Goal: Task Accomplishment & Management: Use online tool/utility

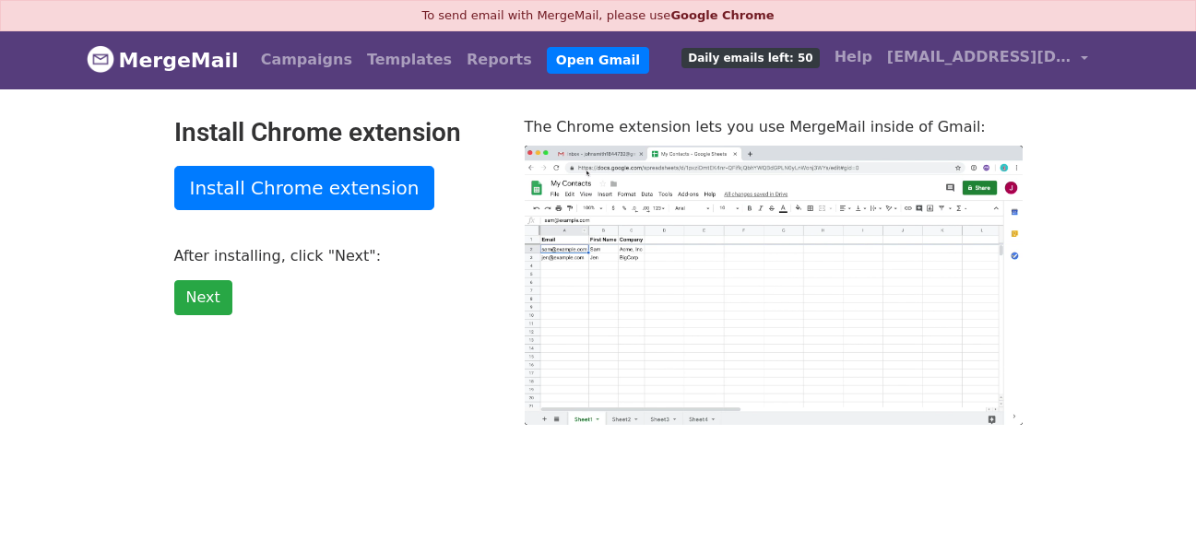
type input "51.05"
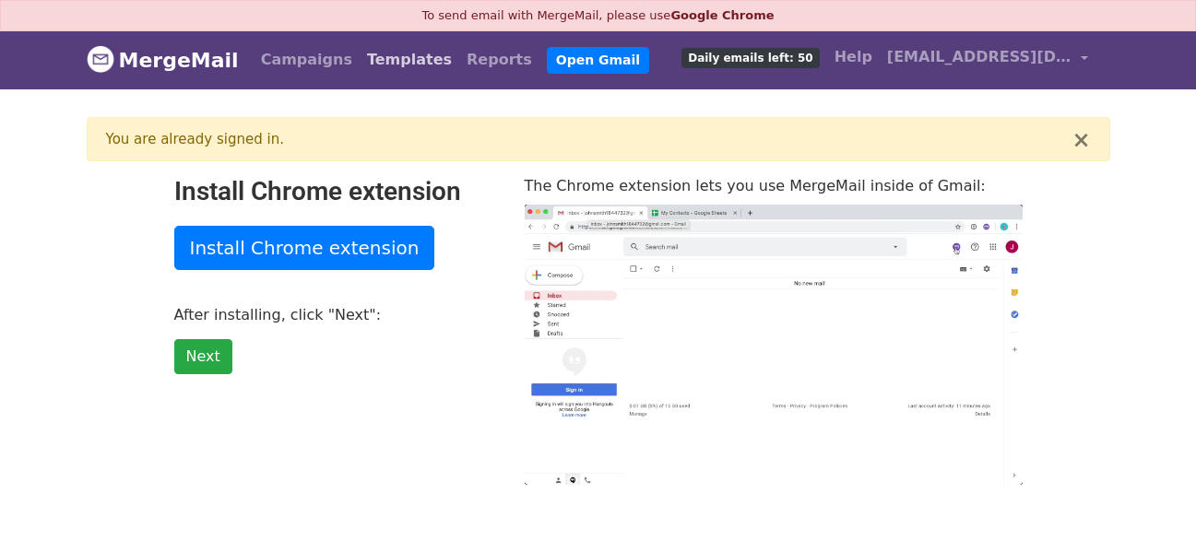
click at [366, 49] on link "Templates" at bounding box center [410, 59] width 100 height 37
type input "21.94"
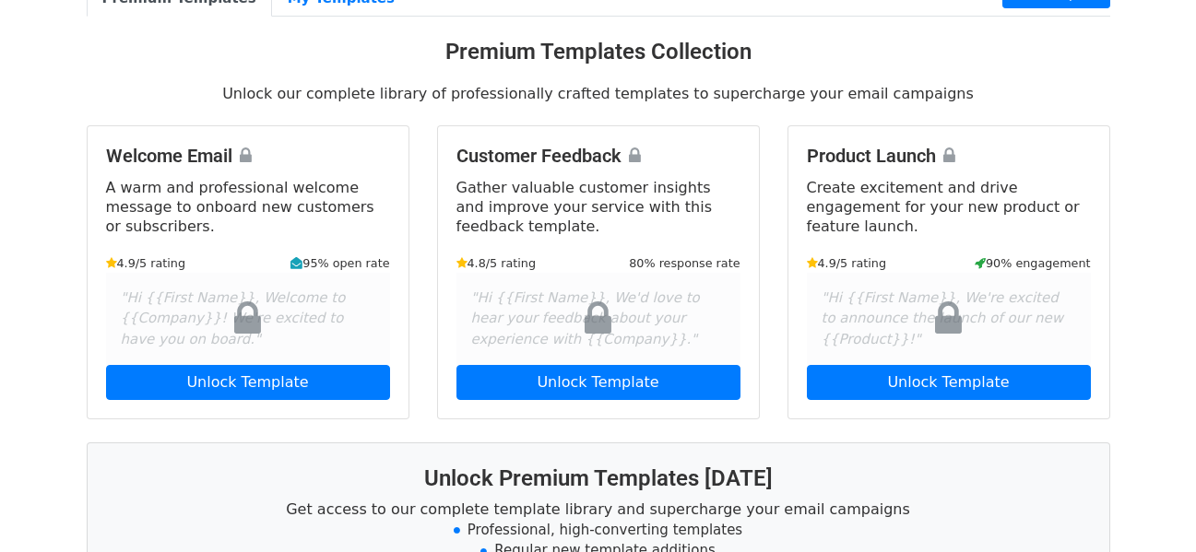
scroll to position [92, 0]
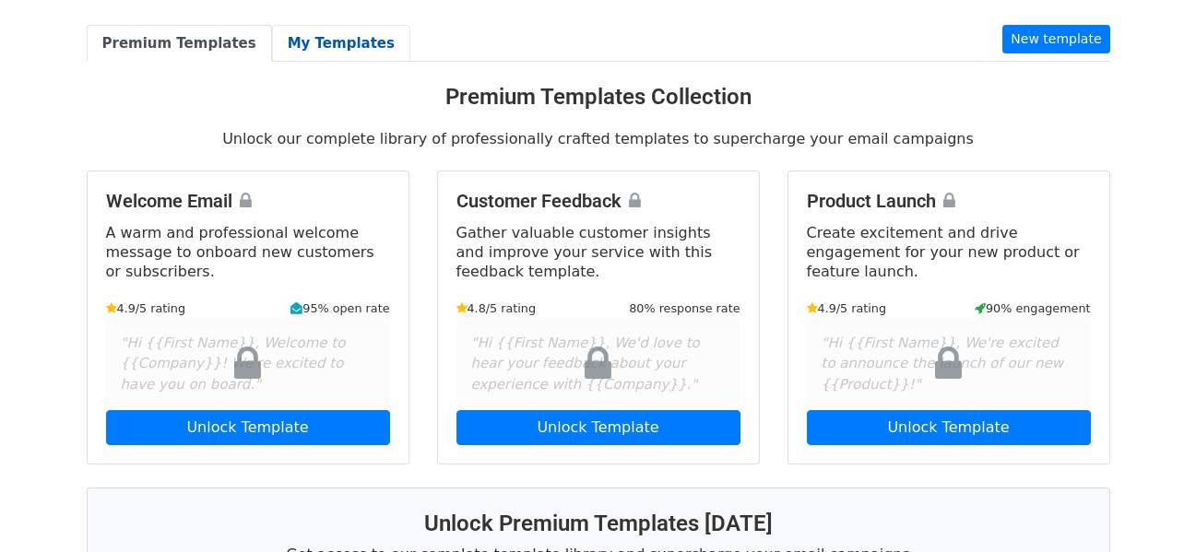
click at [316, 48] on link "My Templates" at bounding box center [341, 44] width 138 height 38
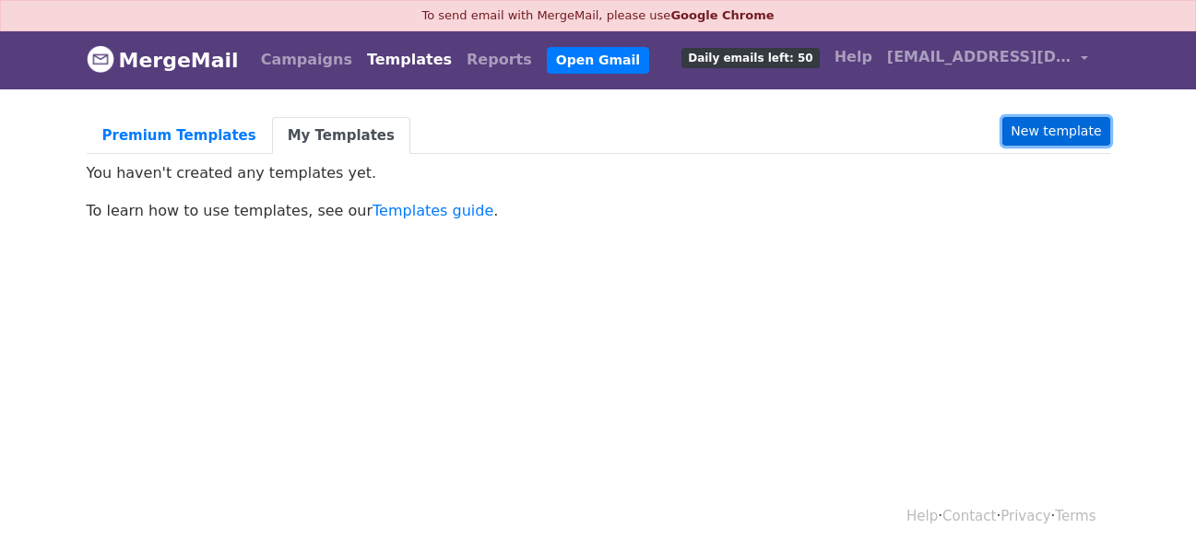
click at [1074, 133] on link "New template" at bounding box center [1055, 131] width 107 height 29
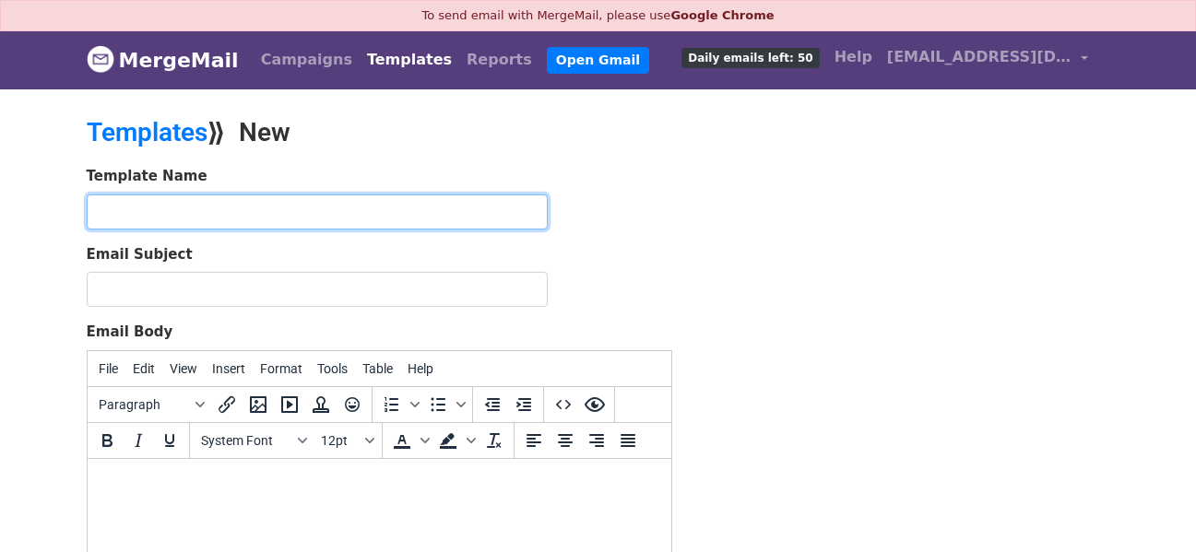
click at [415, 219] on input "text" at bounding box center [317, 212] width 461 height 35
type input "Initial Assessment"
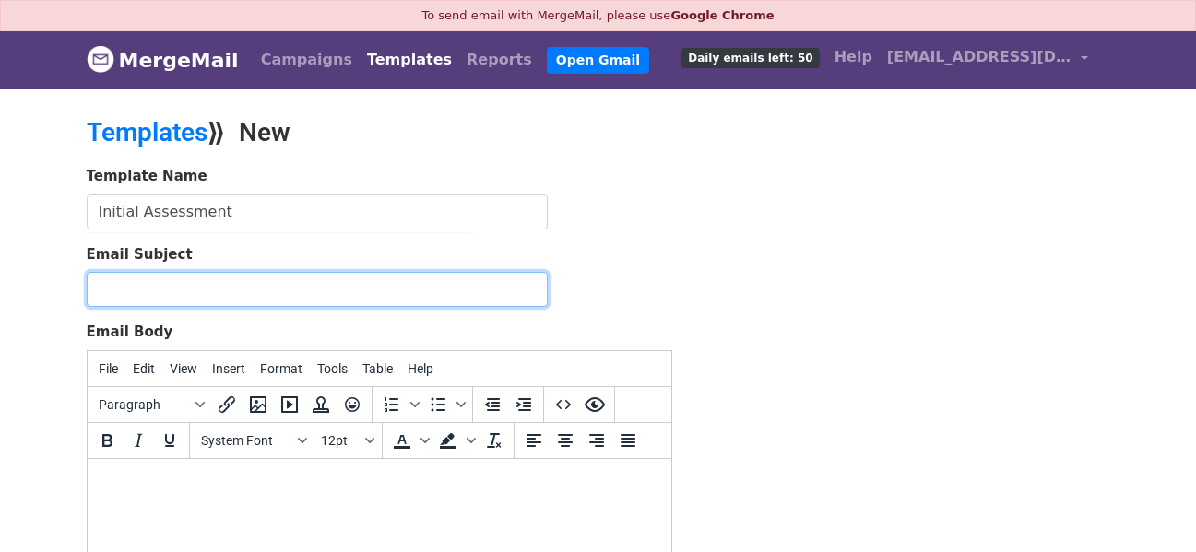
click at [510, 293] on input "Email Subject" at bounding box center [317, 289] width 461 height 35
paste input "Initial Assessment Score"
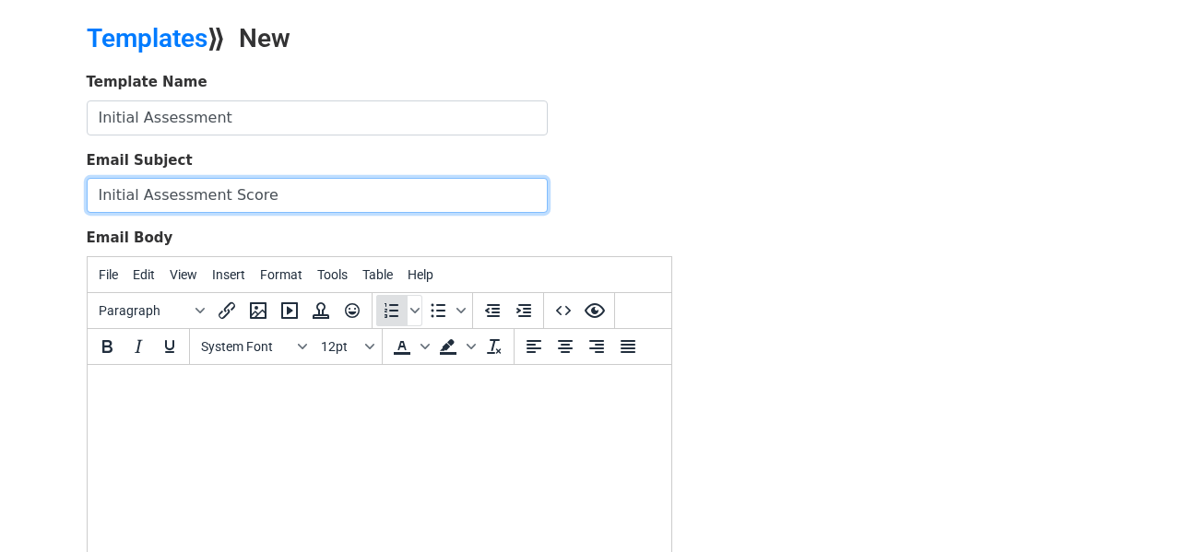
scroll to position [184, 0]
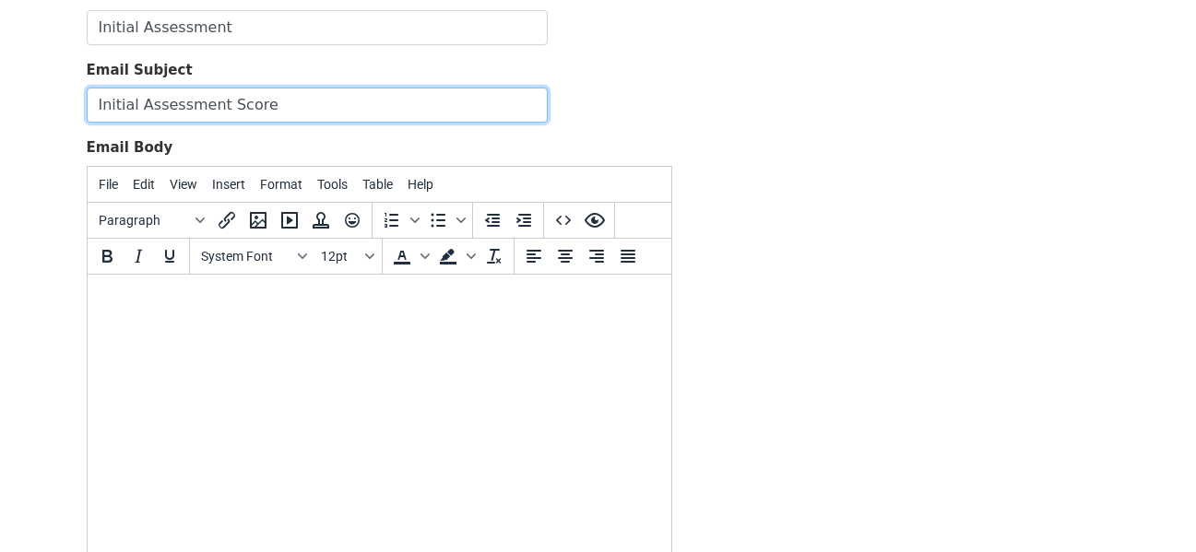
type input "Initial Assessment Score"
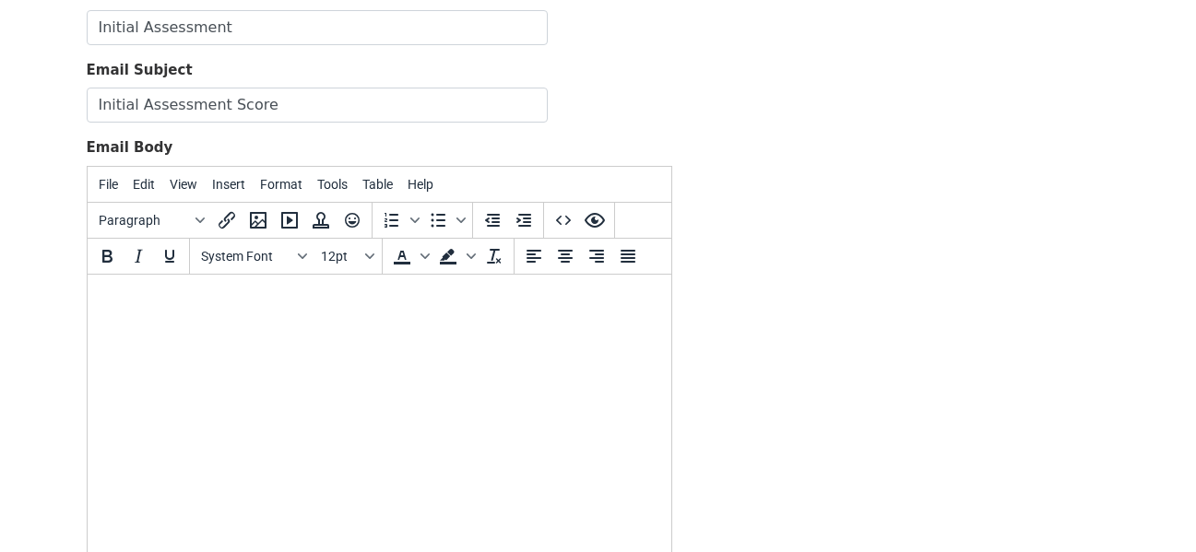
click at [394, 324] on html at bounding box center [379, 299] width 584 height 50
click at [466, 324] on html at bounding box center [379, 299] width 584 height 50
paste body
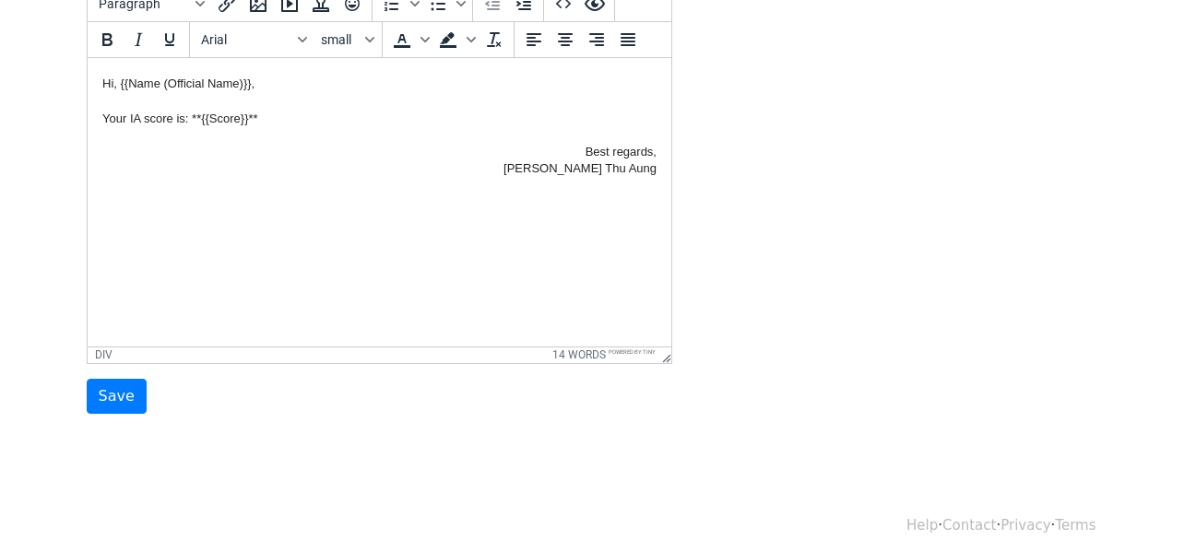
scroll to position [411, 0]
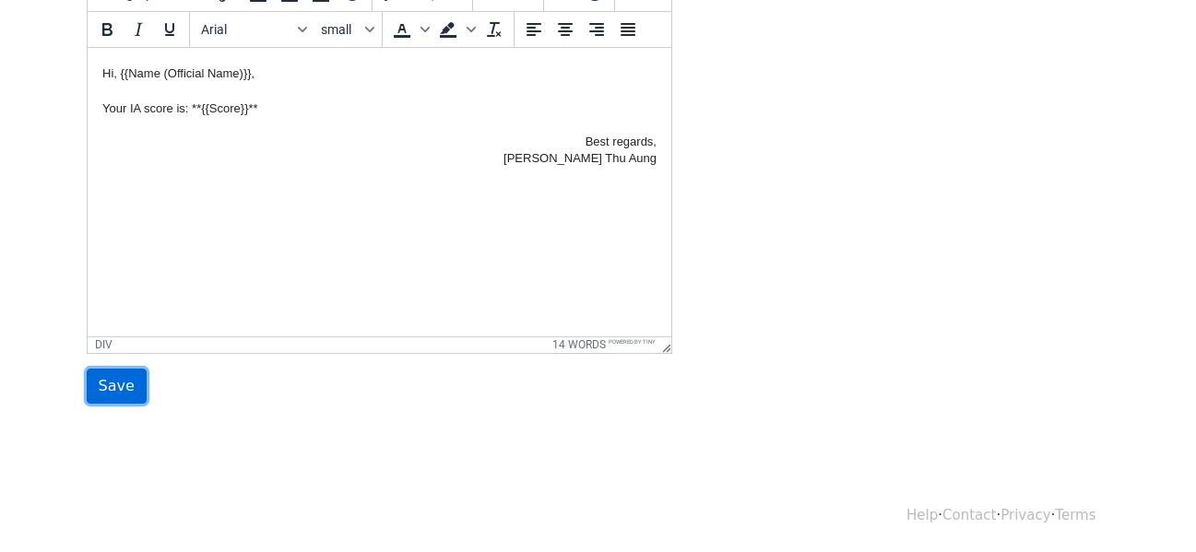
click at [132, 385] on input "Save" at bounding box center [117, 386] width 60 height 35
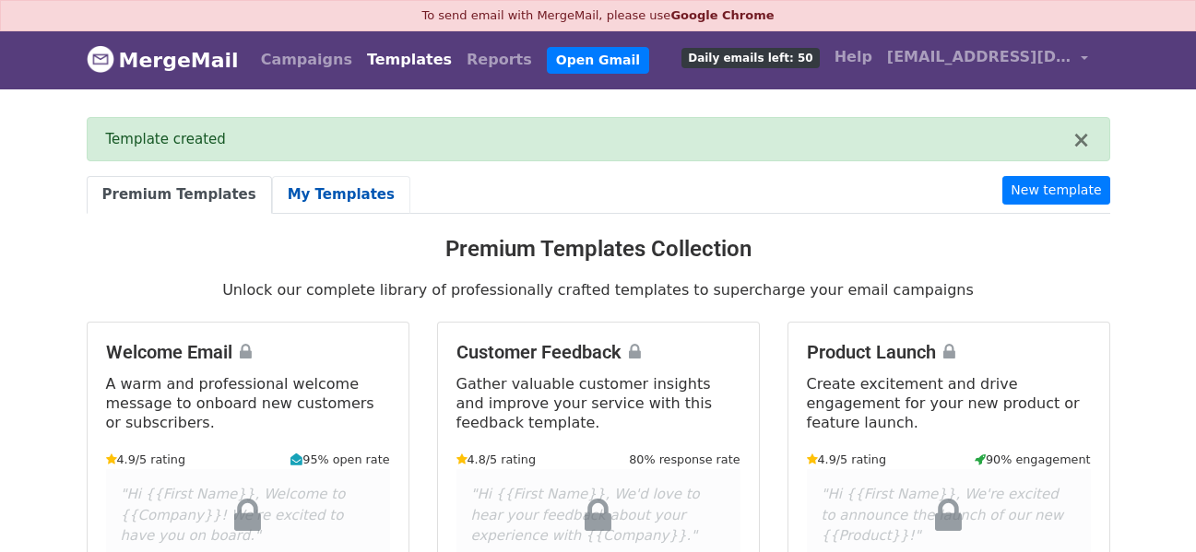
click at [314, 192] on link "My Templates" at bounding box center [341, 195] width 138 height 38
click at [294, 51] on link "Campaigns" at bounding box center [307, 59] width 106 height 37
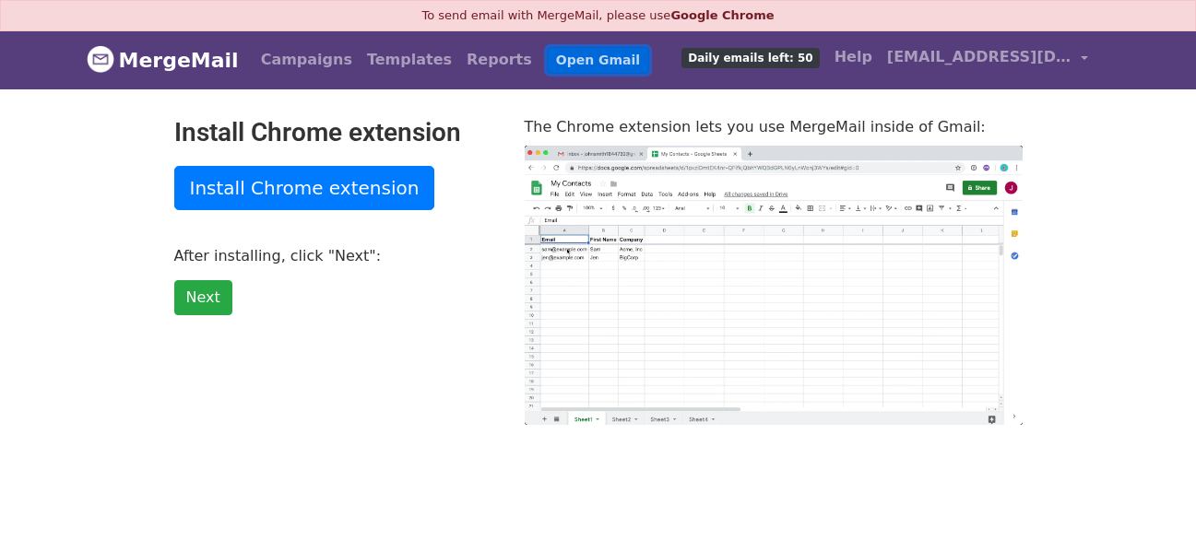
click at [556, 66] on link "Open Gmail" at bounding box center [598, 60] width 102 height 27
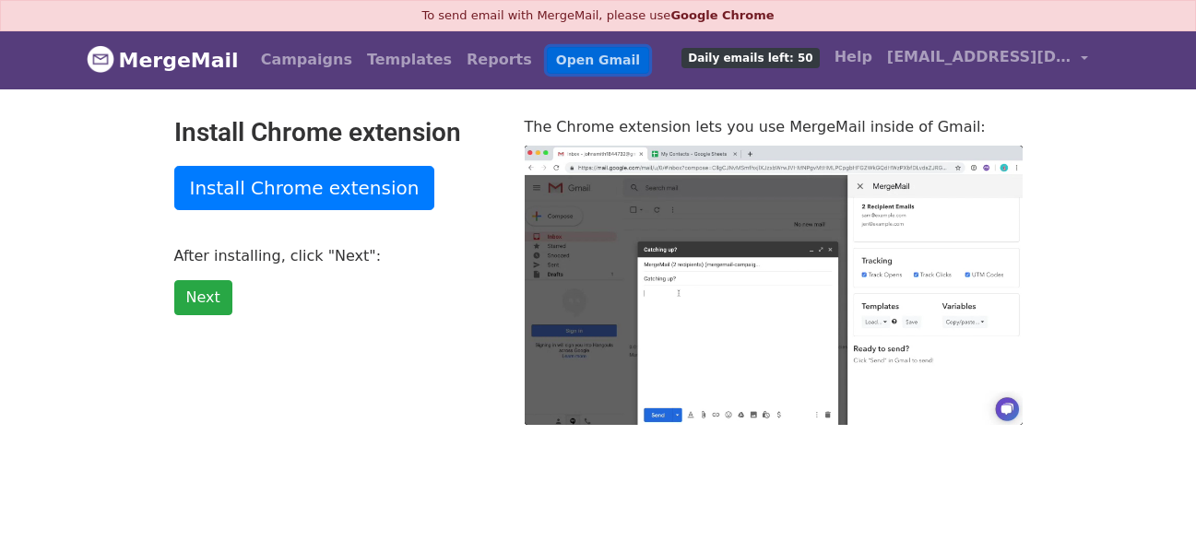
type input "19.72"
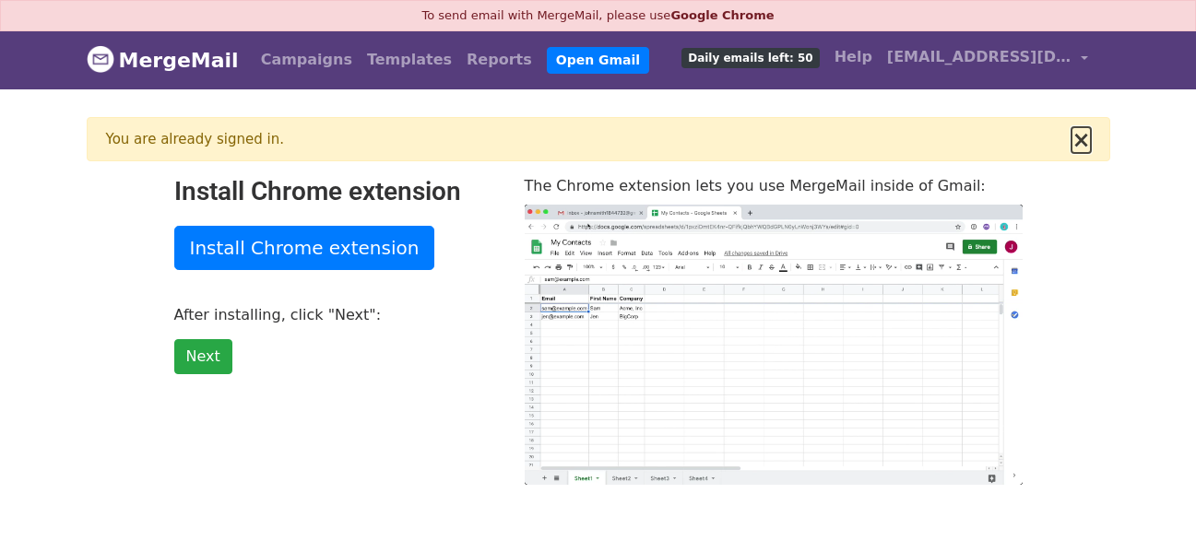
click at [1084, 143] on button "×" at bounding box center [1080, 140] width 18 height 22
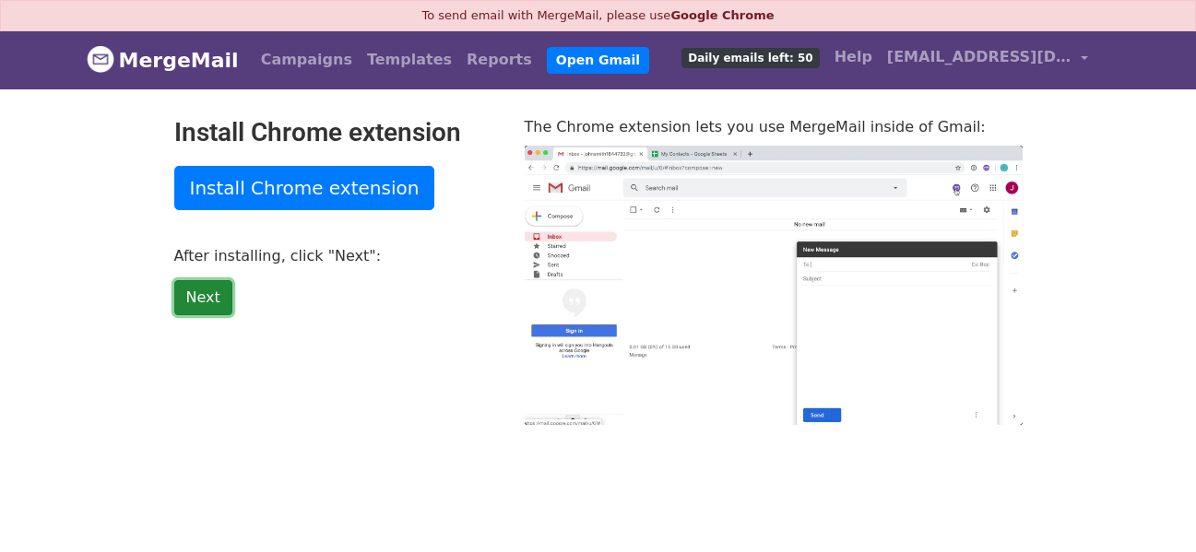
click at [209, 299] on link "Next" at bounding box center [203, 297] width 58 height 35
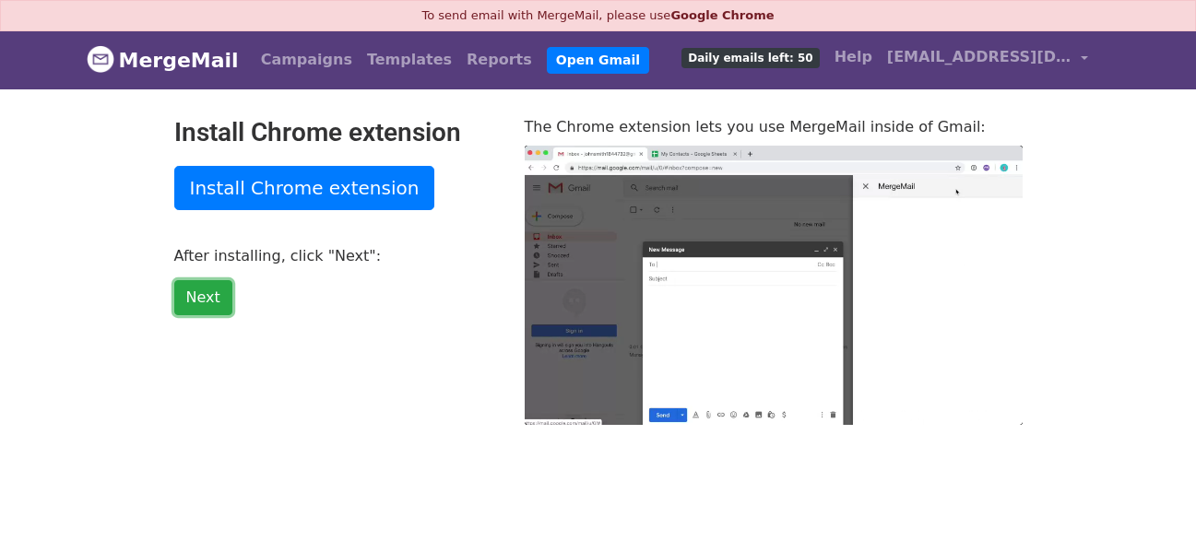
type input "47.38"
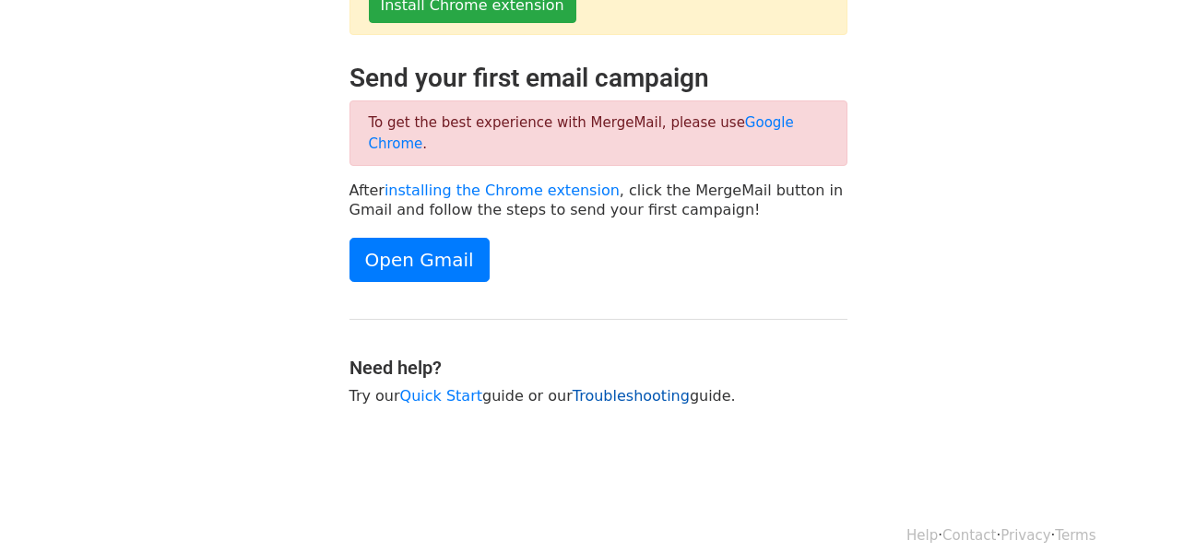
scroll to position [83, 0]
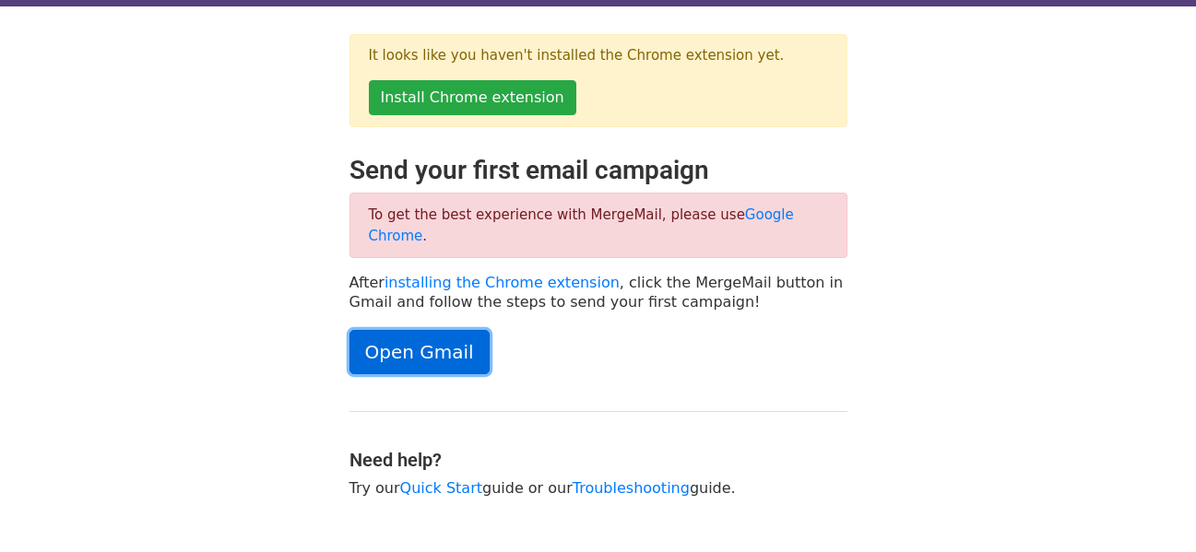
click at [400, 330] on link "Open Gmail" at bounding box center [419, 352] width 140 height 44
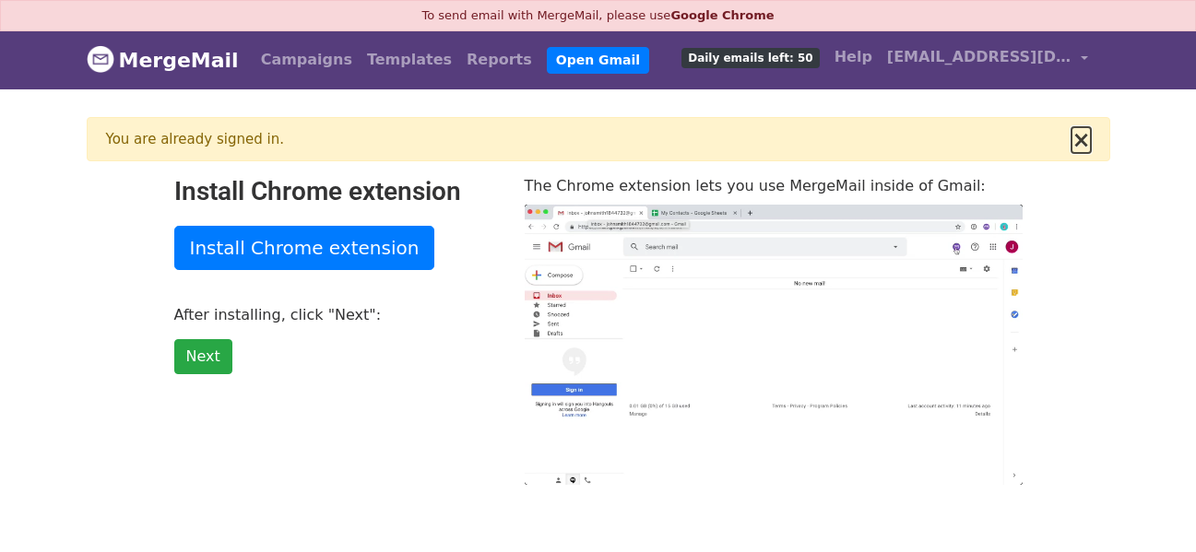
click at [1084, 136] on button "×" at bounding box center [1080, 140] width 18 height 22
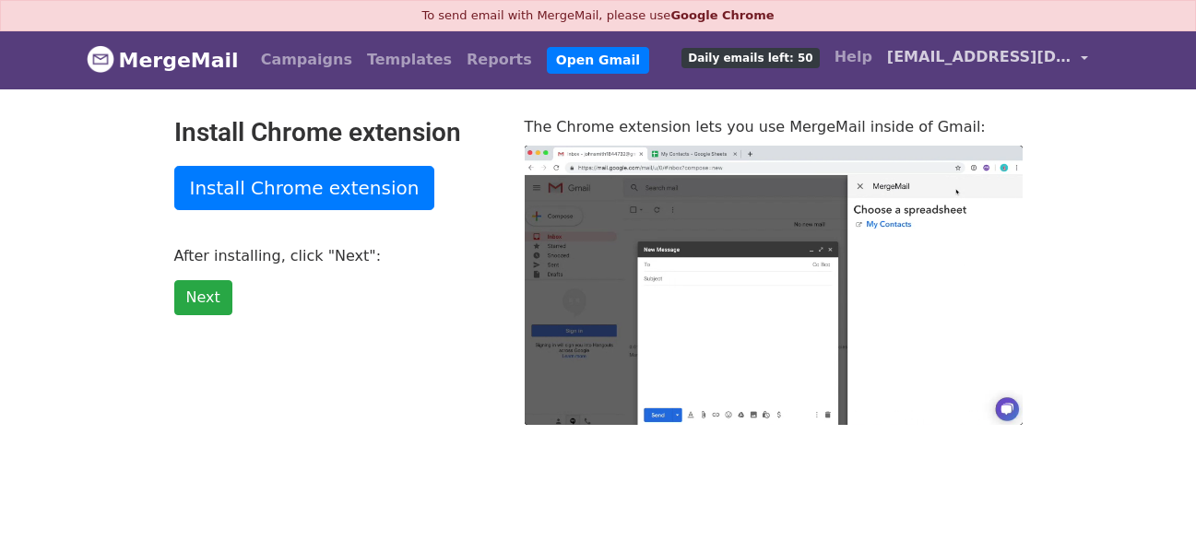
click at [1085, 50] on link "[EMAIL_ADDRESS][DOMAIN_NAME]" at bounding box center [988, 60] width 216 height 43
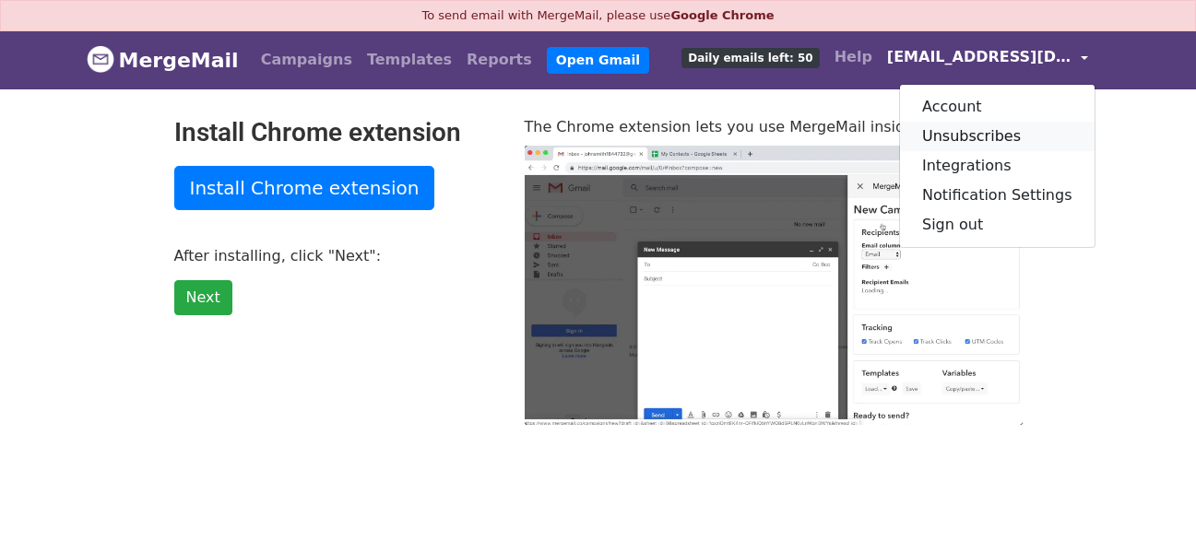
click at [1010, 140] on link "Unsubscribes" at bounding box center [997, 137] width 195 height 30
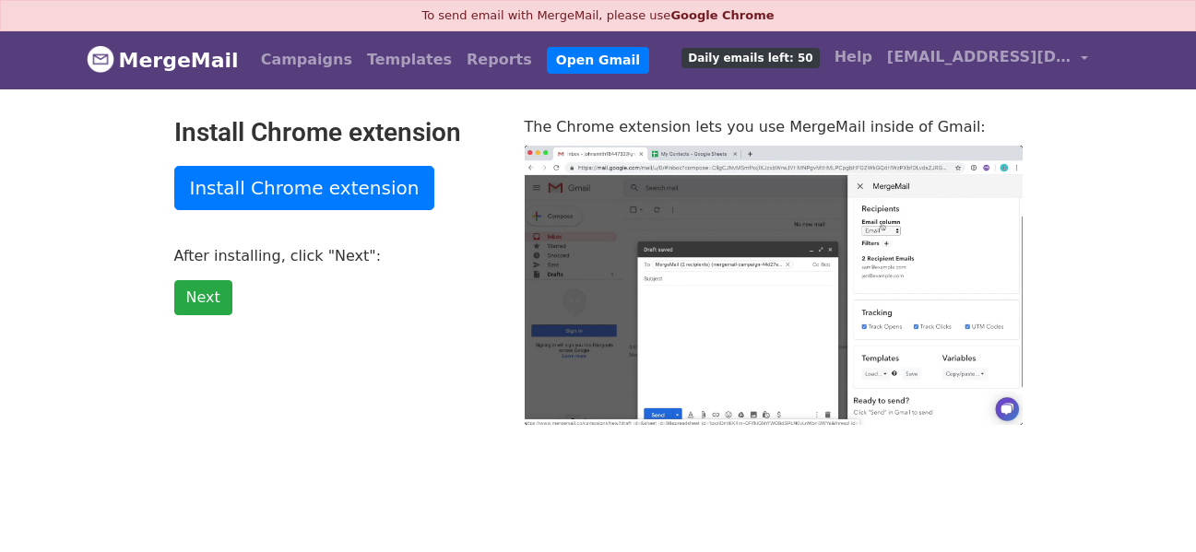
type input "33.4"
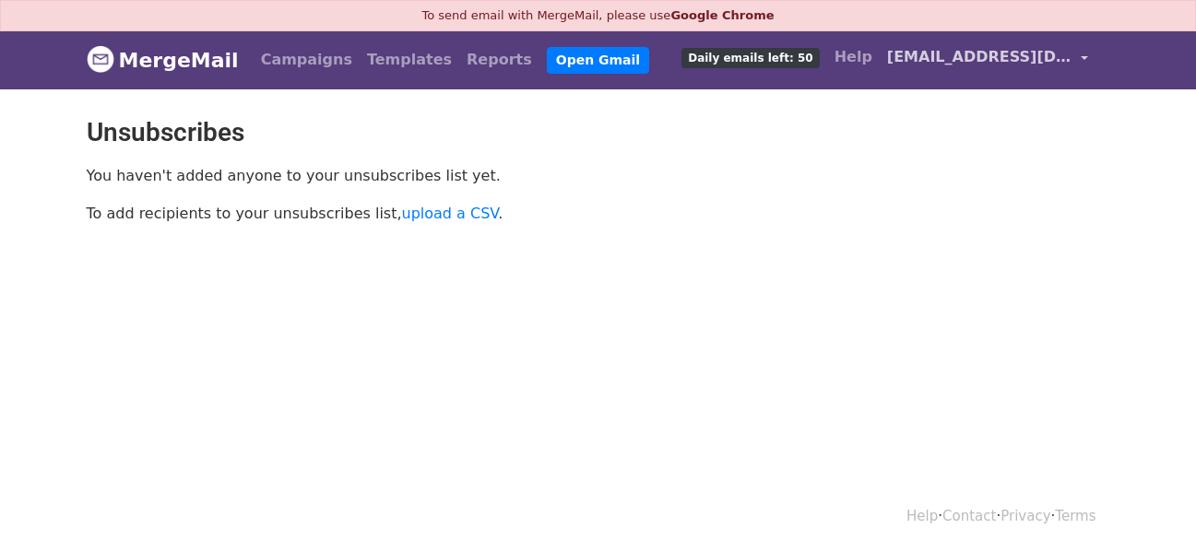
click at [1036, 68] on link "[EMAIL_ADDRESS][DOMAIN_NAME]" at bounding box center [988, 60] width 216 height 43
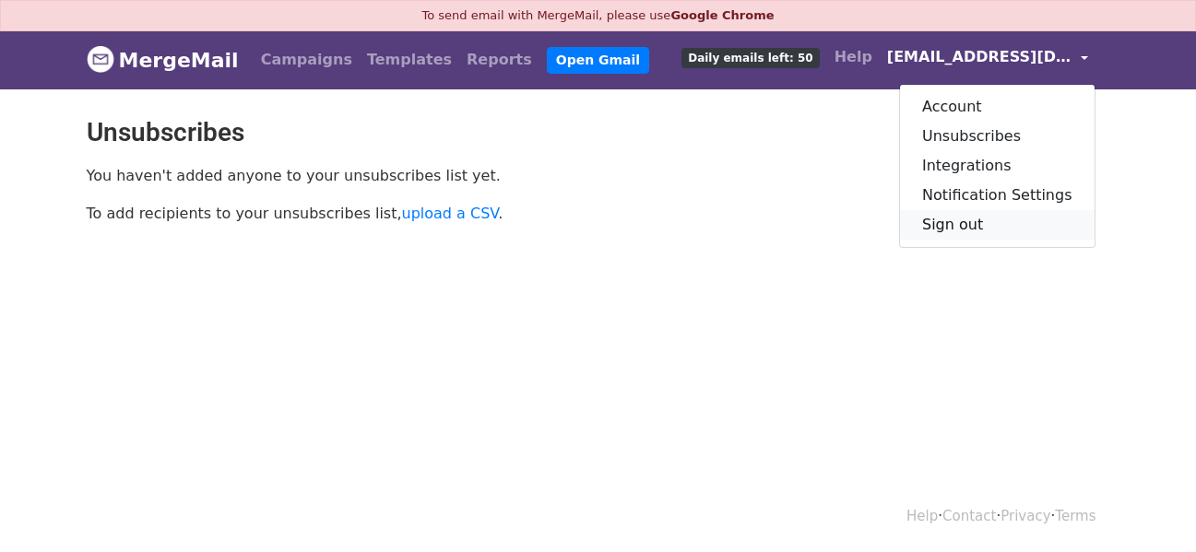
click at [1017, 231] on link "Sign out" at bounding box center [997, 225] width 195 height 30
